Goal: Task Accomplishment & Management: Manage account settings

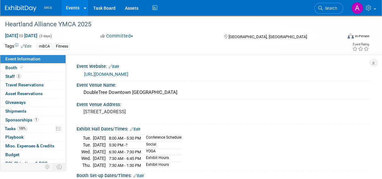
click at [78, 5] on link "Events" at bounding box center [72, 8] width 23 height 16
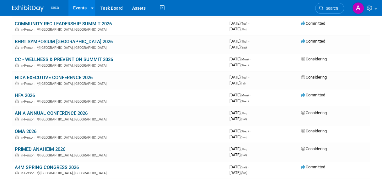
scroll to position [643, 0]
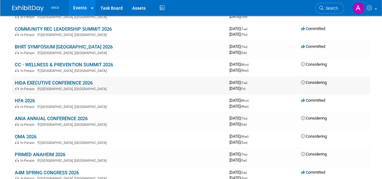
click at [82, 82] on link "HIDA EXECUTIVE CONFERENCE 2026" at bounding box center [54, 83] width 78 height 6
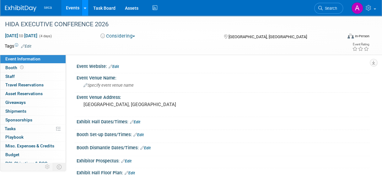
click at [82, 9] on link at bounding box center [85, 8] width 7 height 16
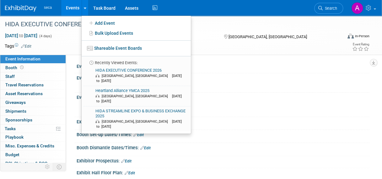
click at [74, 8] on link "Events" at bounding box center [72, 8] width 23 height 16
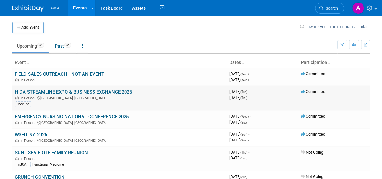
click at [84, 86] on td "HIDA STREAMLINE EXPO & BUSINESS EXCHANGE 2025 In-Person [GEOGRAPHIC_DATA], [GEO…" at bounding box center [119, 98] width 214 height 25
drag, startPoint x: 83, startPoint y: 92, endPoint x: 73, endPoint y: 91, distance: 10.0
drag, startPoint x: 73, startPoint y: 91, endPoint x: 65, endPoint y: 91, distance: 8.2
click at [65, 91] on link "HIDA STREAMLINE EXPO & BUSINESS EXCHANGE 2025" at bounding box center [73, 92] width 117 height 6
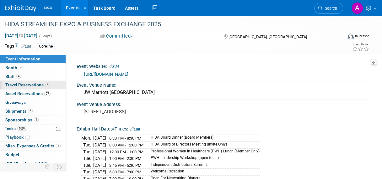
click at [35, 87] on span "Travel Reservations 8" at bounding box center [27, 84] width 45 height 5
